Goal: Find specific page/section: Find specific page/section

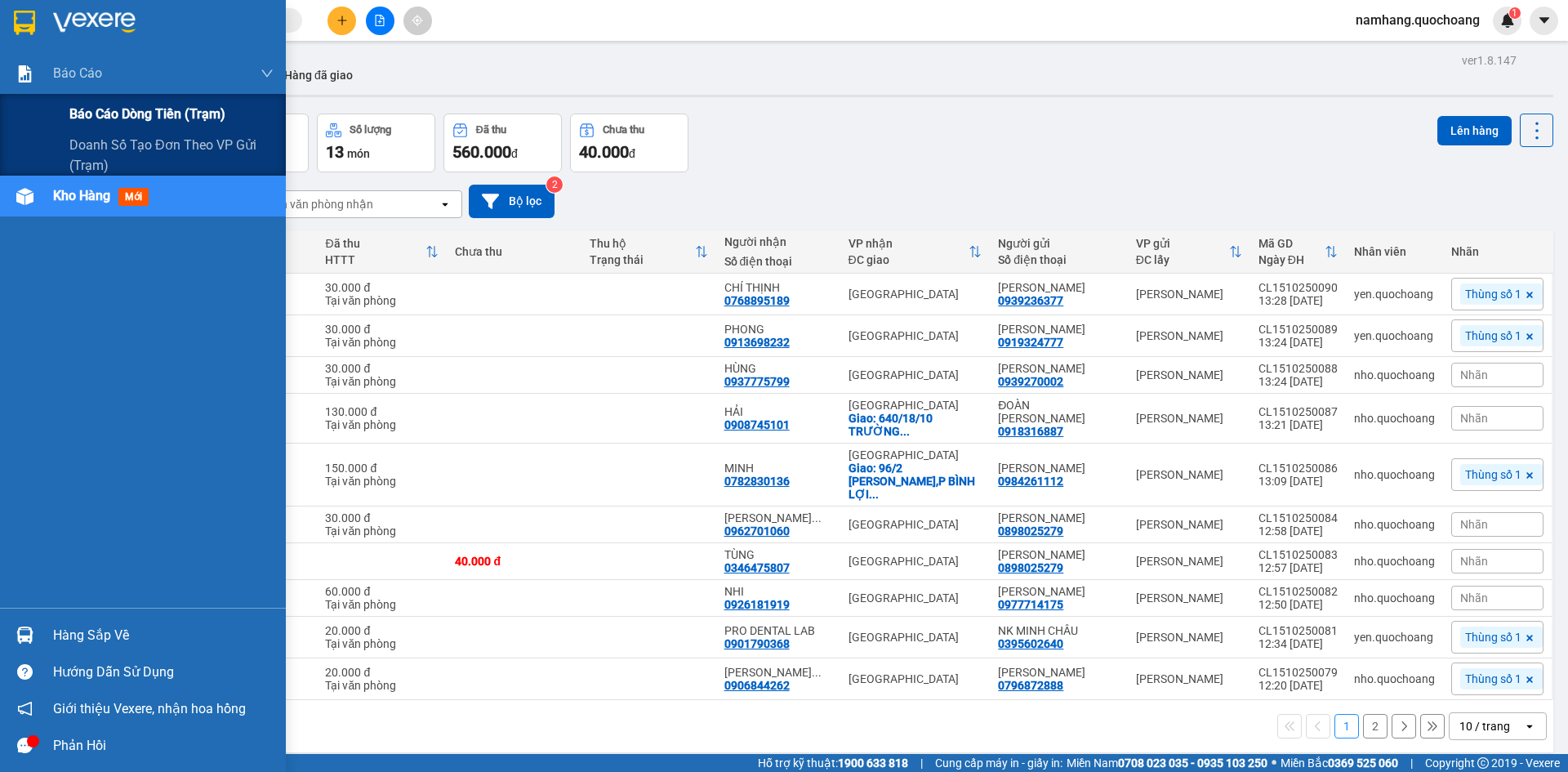
click at [86, 105] on span "Báo cáo dòng tiền (trạm)" at bounding box center [147, 114] width 156 height 20
click at [100, 111] on span "Báo cáo dòng tiền (trạm)" at bounding box center [147, 114] width 156 height 20
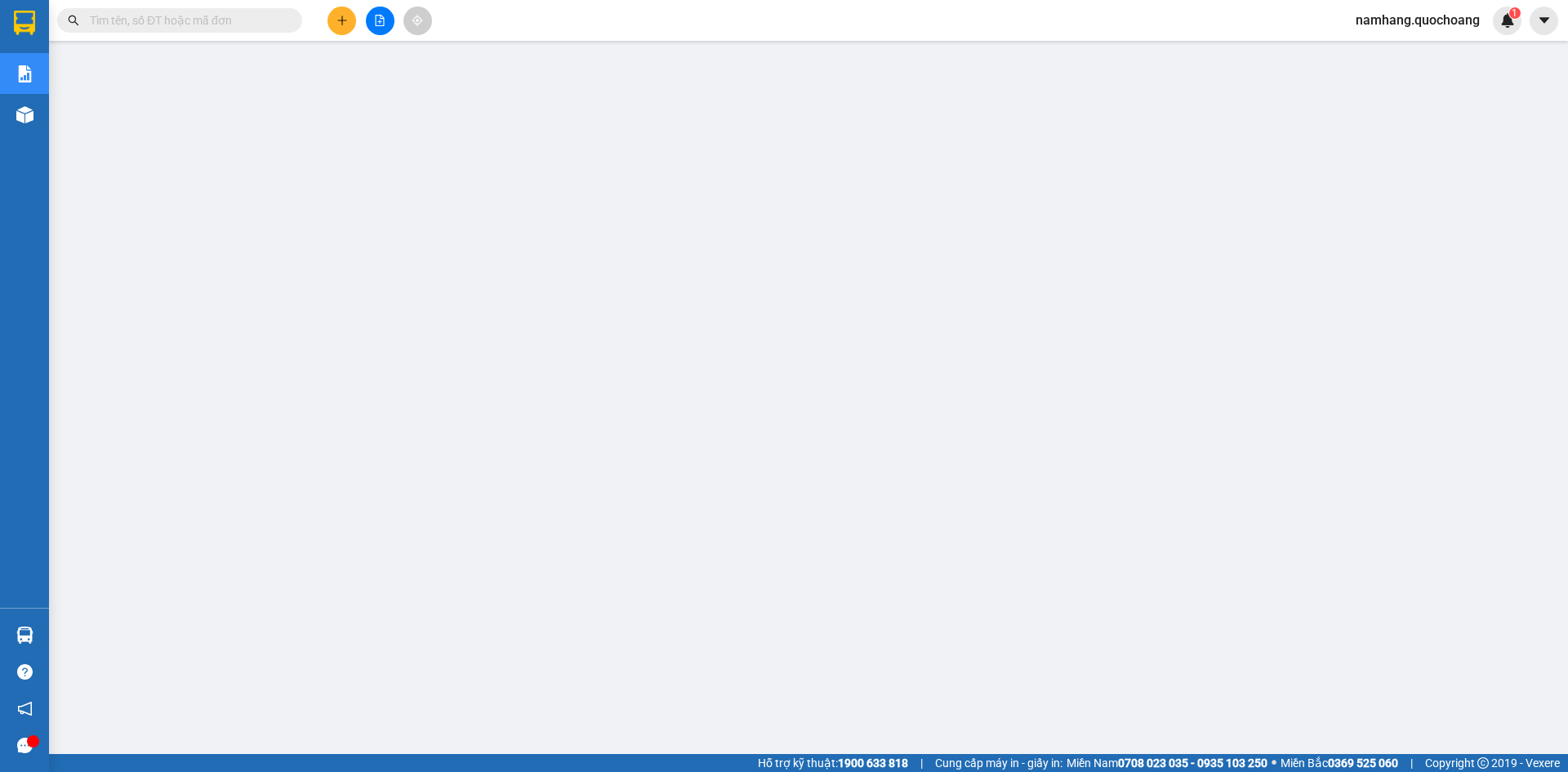
click at [226, 20] on input "text" at bounding box center [186, 20] width 192 height 18
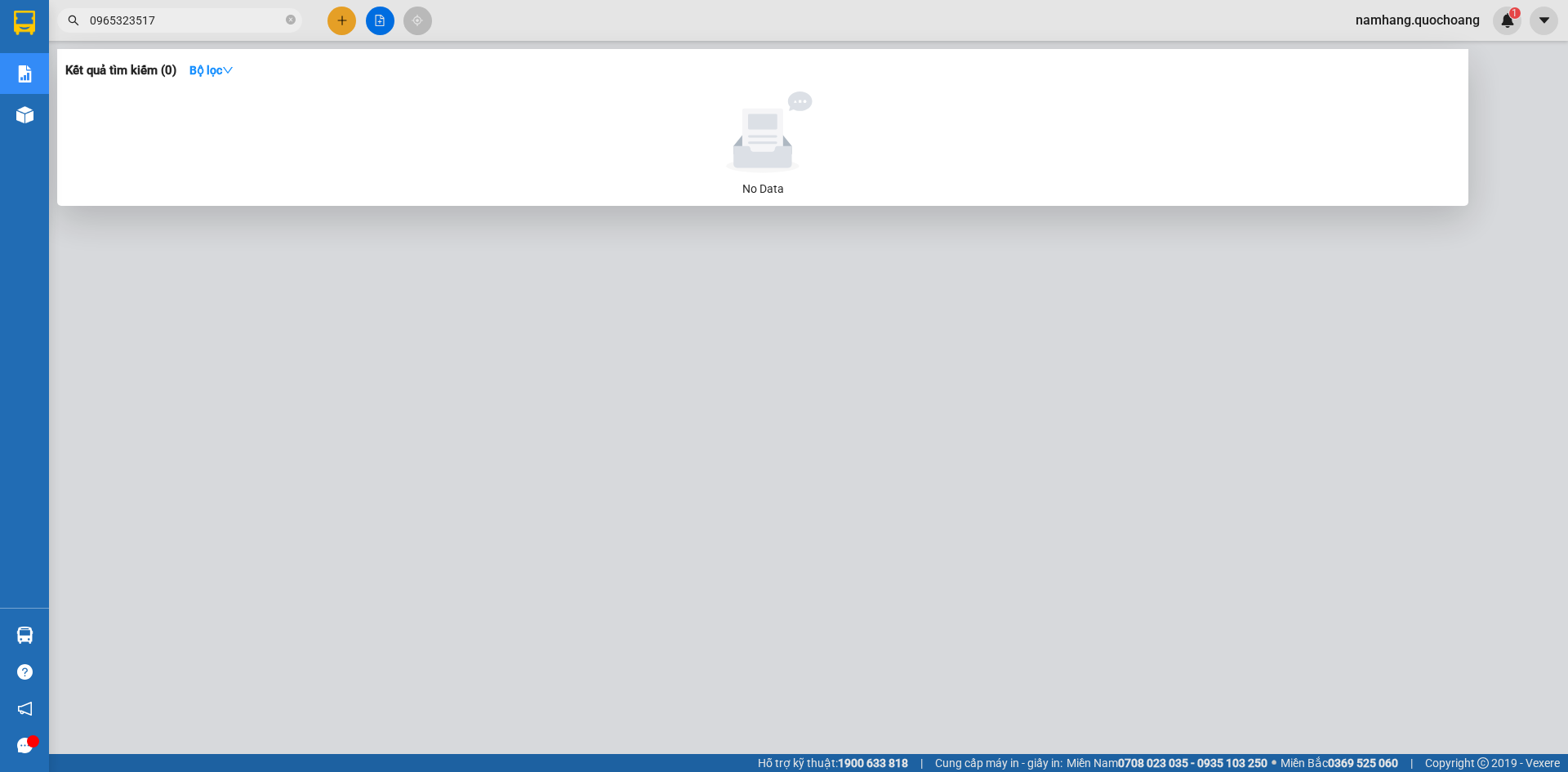
click at [1370, 521] on div at bounding box center [784, 386] width 1568 height 772
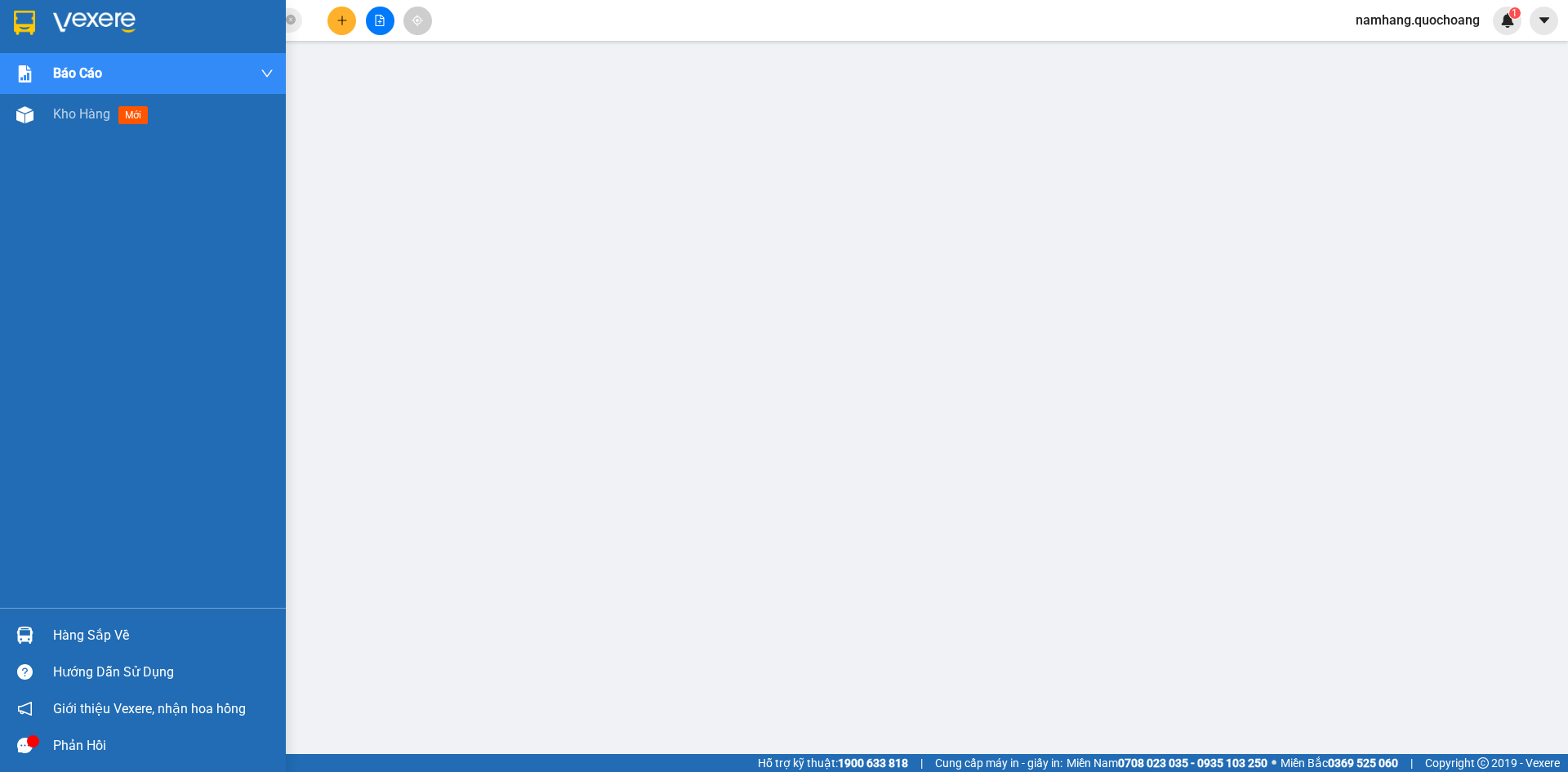
click at [32, 644] on div at bounding box center [24, 634] width 28 height 28
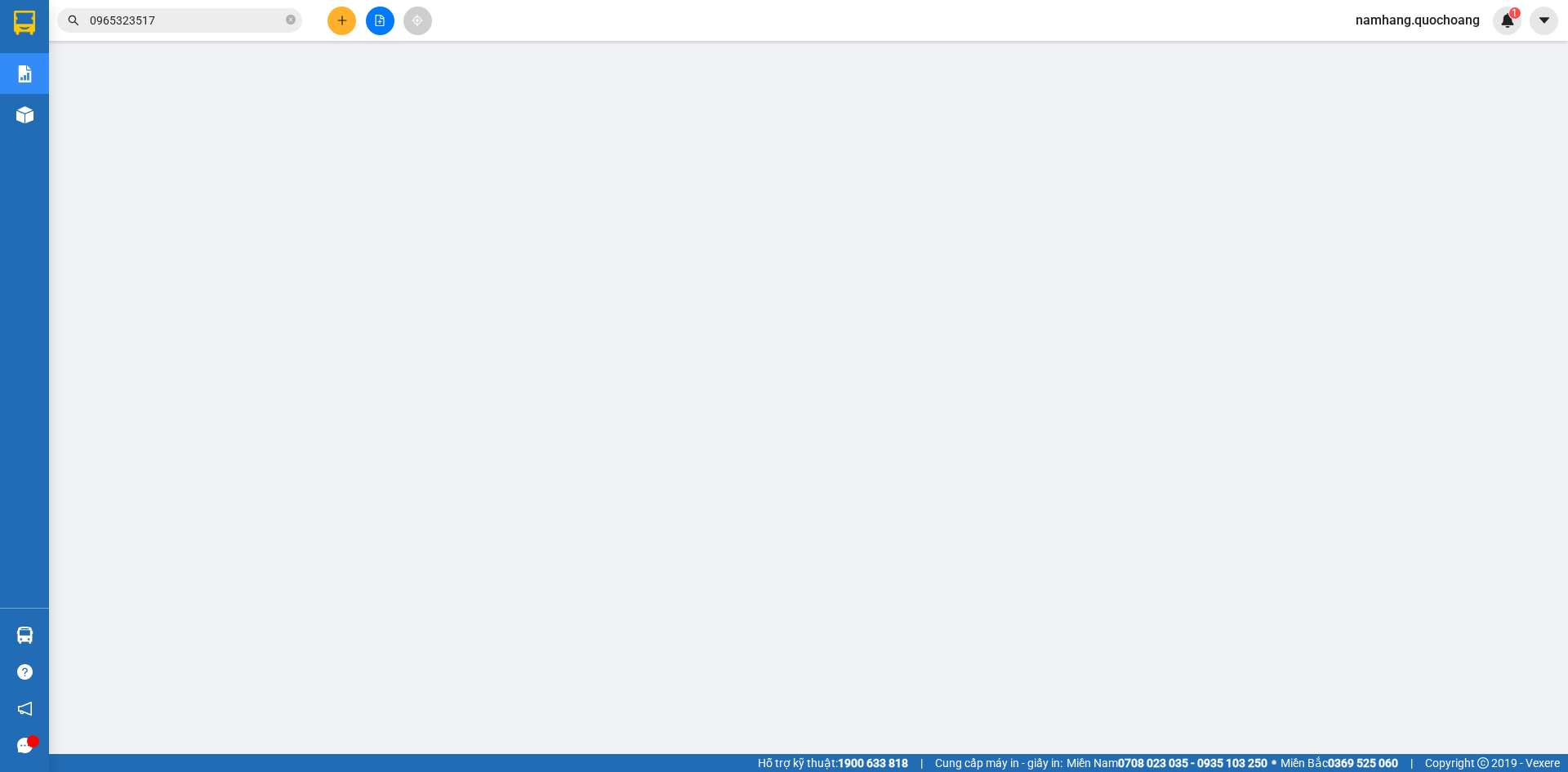
click at [247, 18] on input "0965323517" at bounding box center [186, 20] width 192 height 18
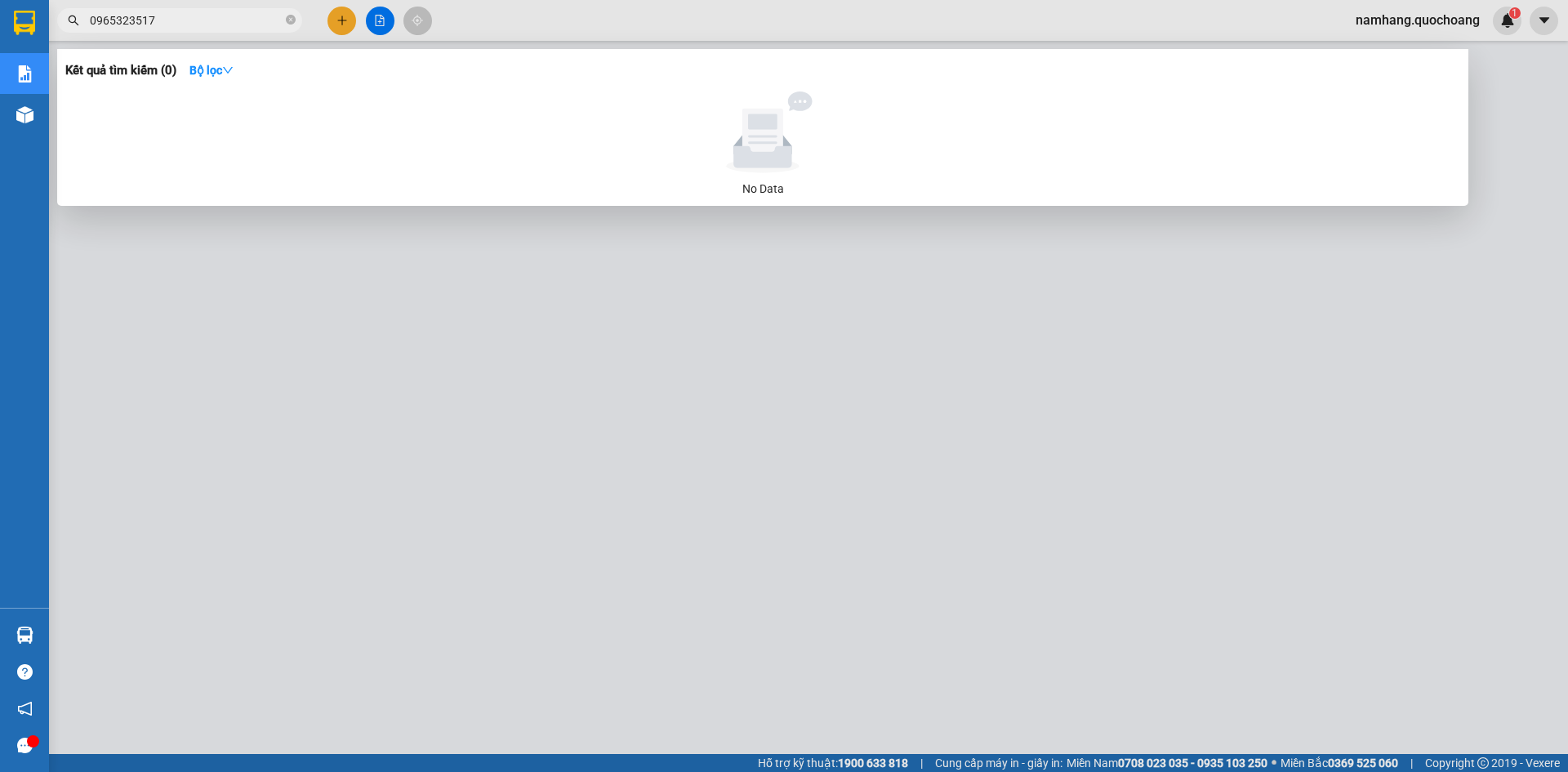
click at [247, 18] on input "0965323517" at bounding box center [186, 20] width 192 height 18
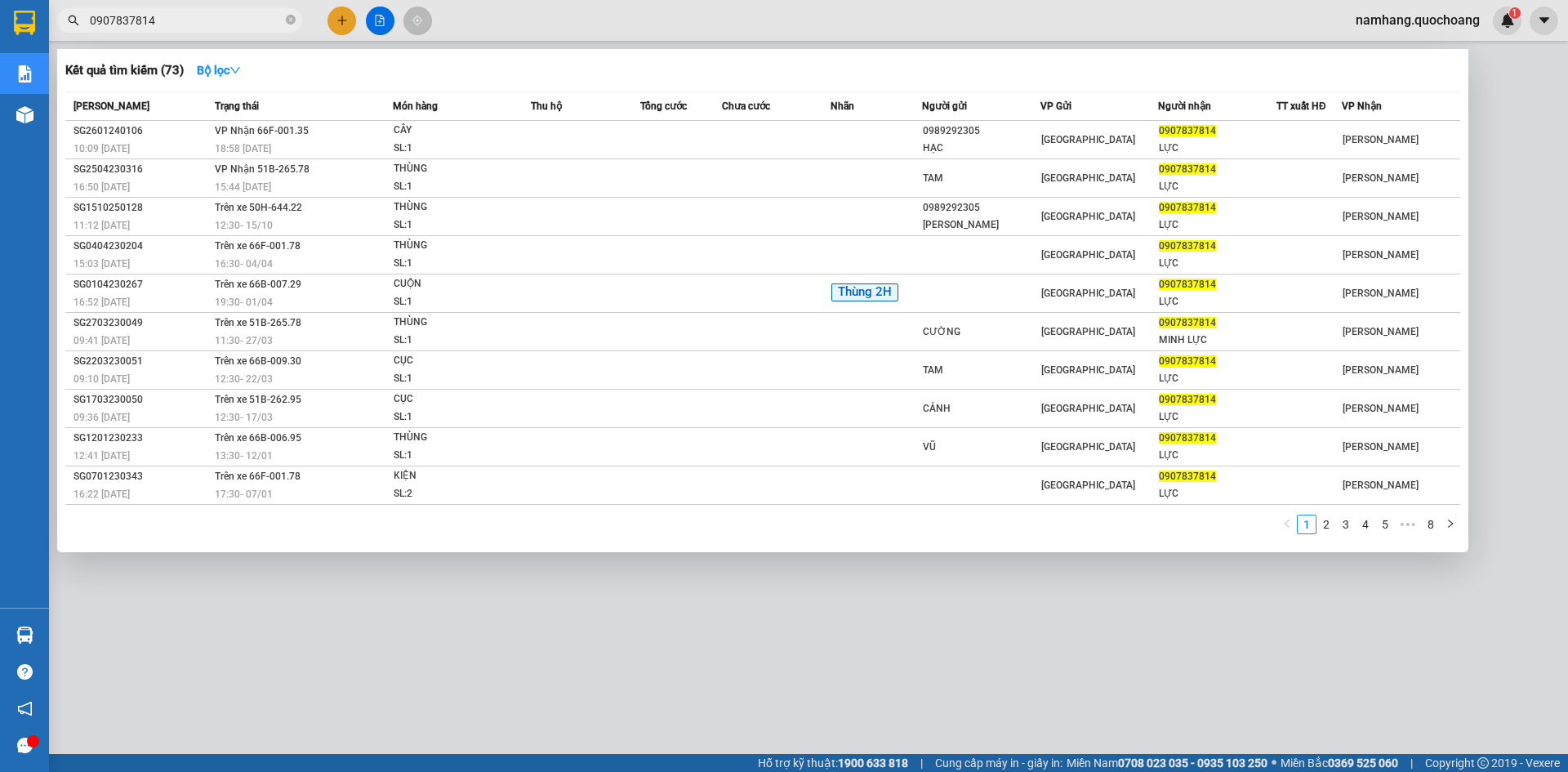
type input "0907837814"
